Goal: Check status: Check status

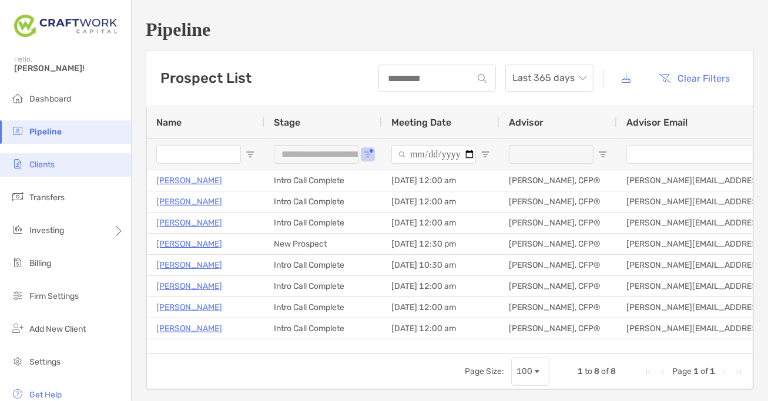
click at [71, 169] on li "Clients" at bounding box center [65, 164] width 131 height 23
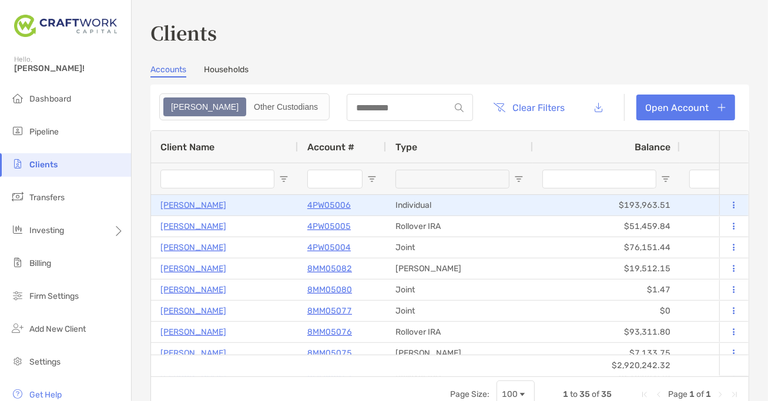
click at [200, 203] on p "[PERSON_NAME]" at bounding box center [193, 205] width 66 height 15
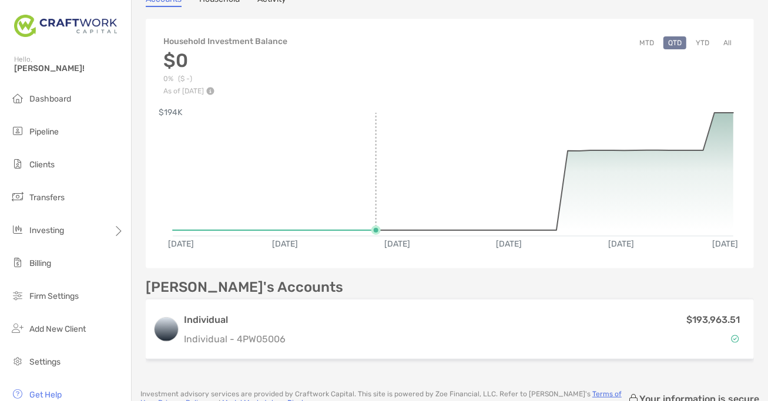
scroll to position [215, 0]
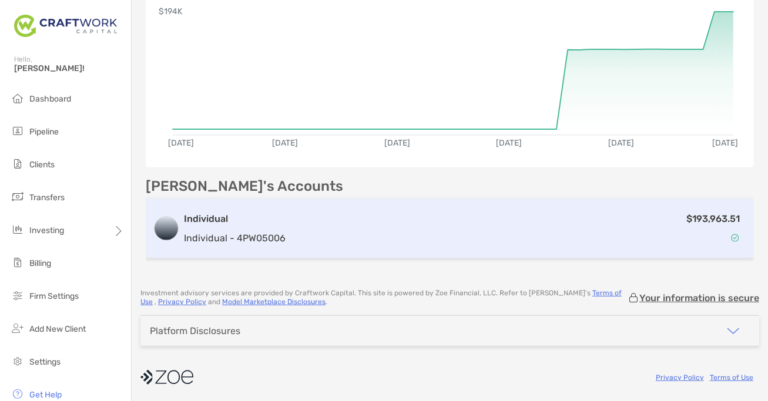
click at [389, 229] on div "$193,963.51" at bounding box center [518, 228] width 456 height 34
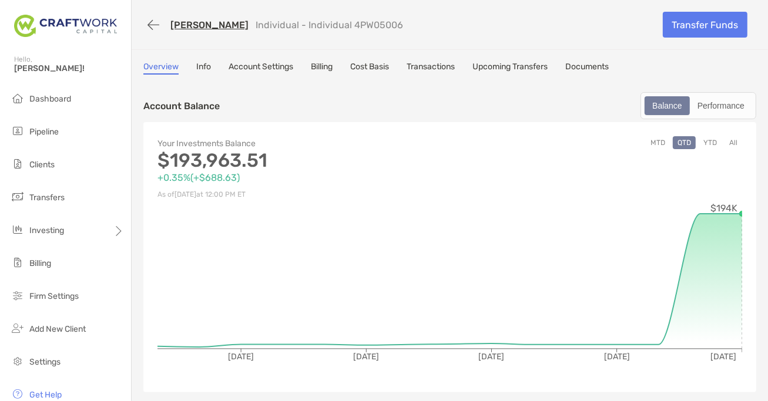
click at [387, 69] on link "Cost Basis" at bounding box center [369, 68] width 39 height 13
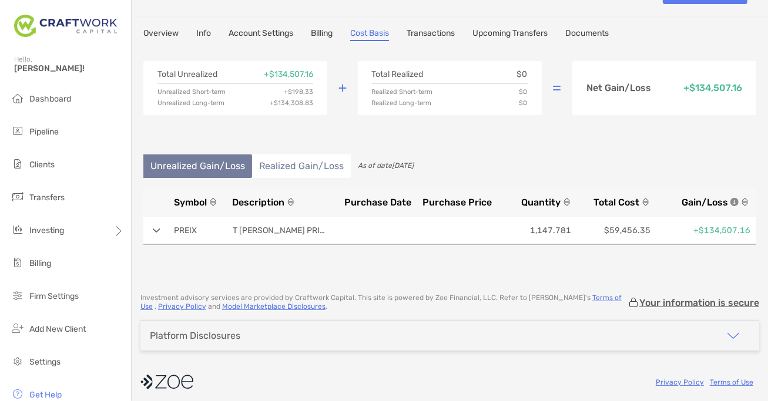
scroll to position [38, 0]
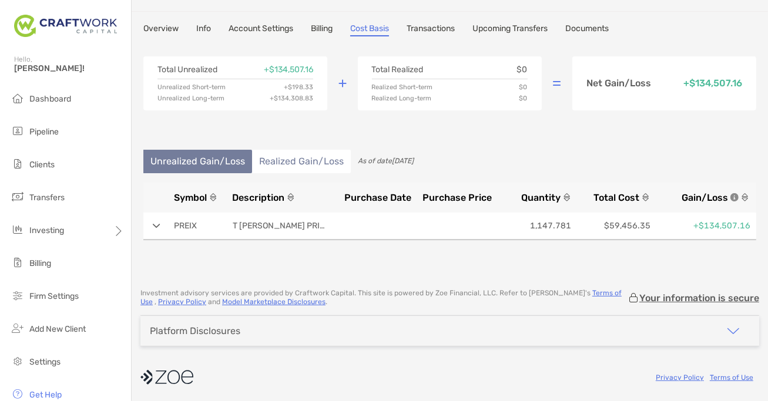
click at [155, 225] on img at bounding box center [157, 226] width 8 height 5
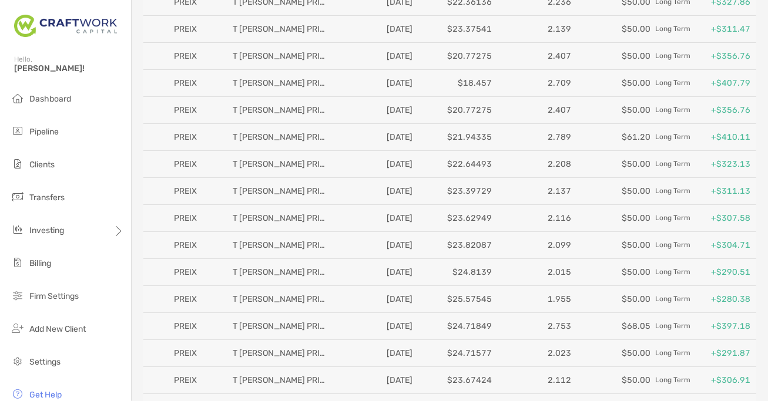
scroll to position [0, 0]
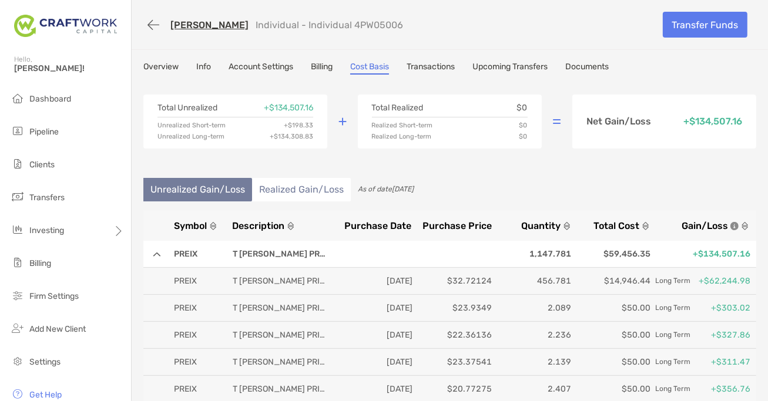
click at [298, 187] on li "Realized Gain/Loss" at bounding box center [301, 189] width 99 height 23
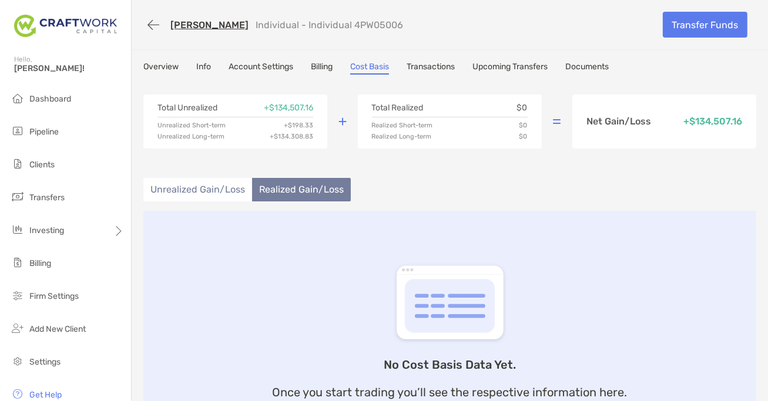
click at [216, 190] on li "Unrealized Gain/Loss" at bounding box center [197, 189] width 109 height 23
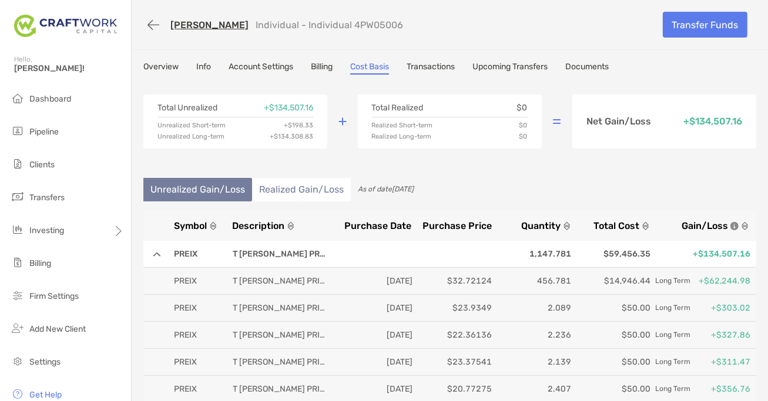
click at [157, 254] on img at bounding box center [157, 254] width 8 height 5
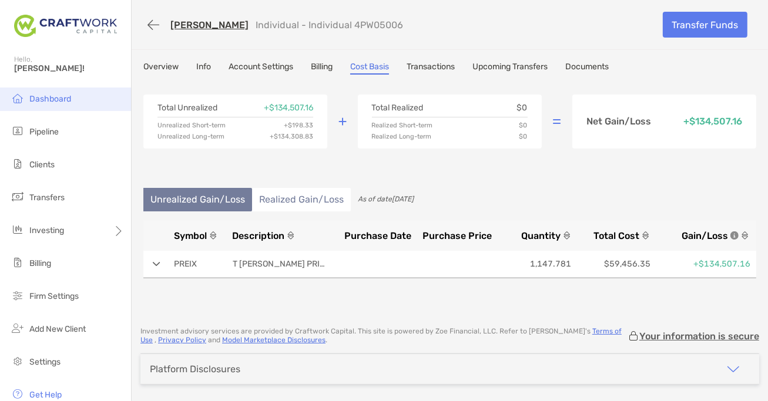
click at [72, 98] on li "Dashboard" at bounding box center [65, 99] width 131 height 23
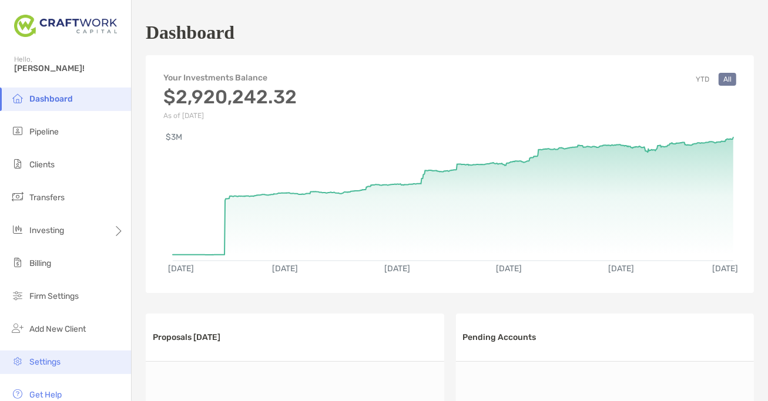
scroll to position [48, 0]
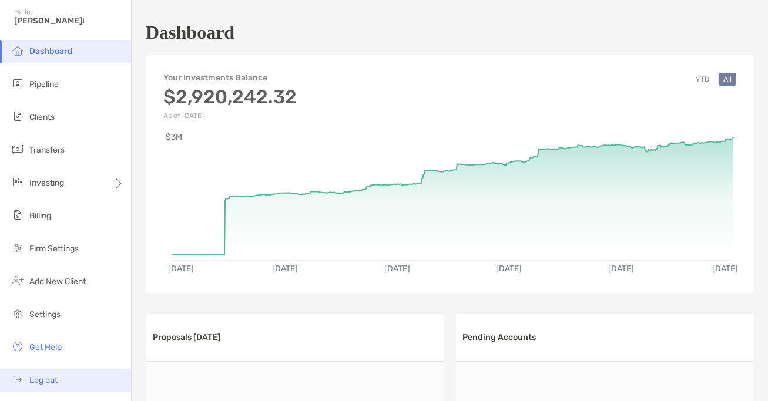
click at [54, 381] on span "Log out" at bounding box center [43, 380] width 28 height 10
